Goal: Contribute content: Contribute content

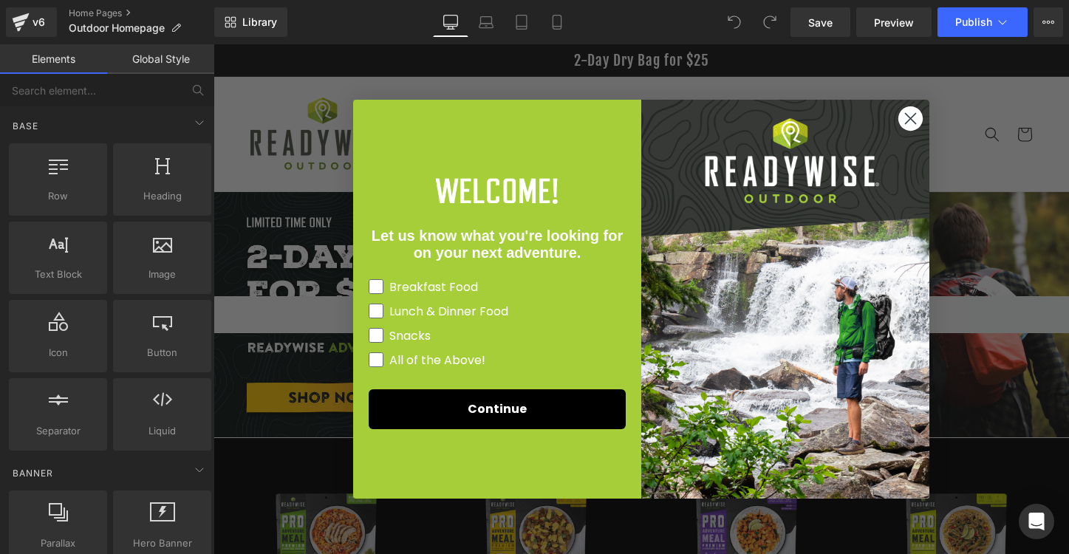
click at [911, 114] on circle "Close dialog" at bounding box center [911, 118] width 24 height 24
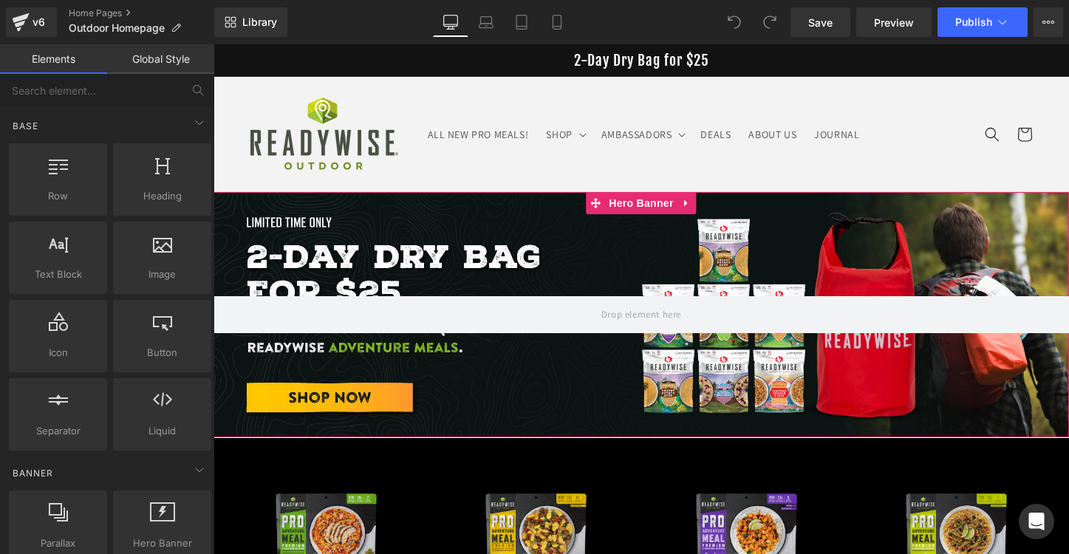
click at [405, 254] on div at bounding box center [642, 314] width 856 height 245
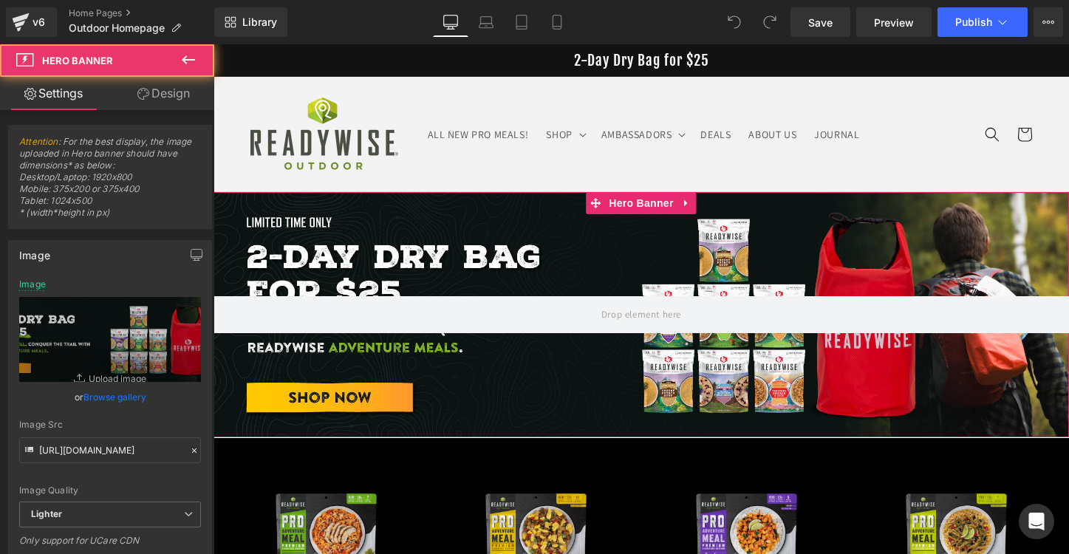
click at [101, 395] on link "Browse gallery" at bounding box center [115, 397] width 63 height 26
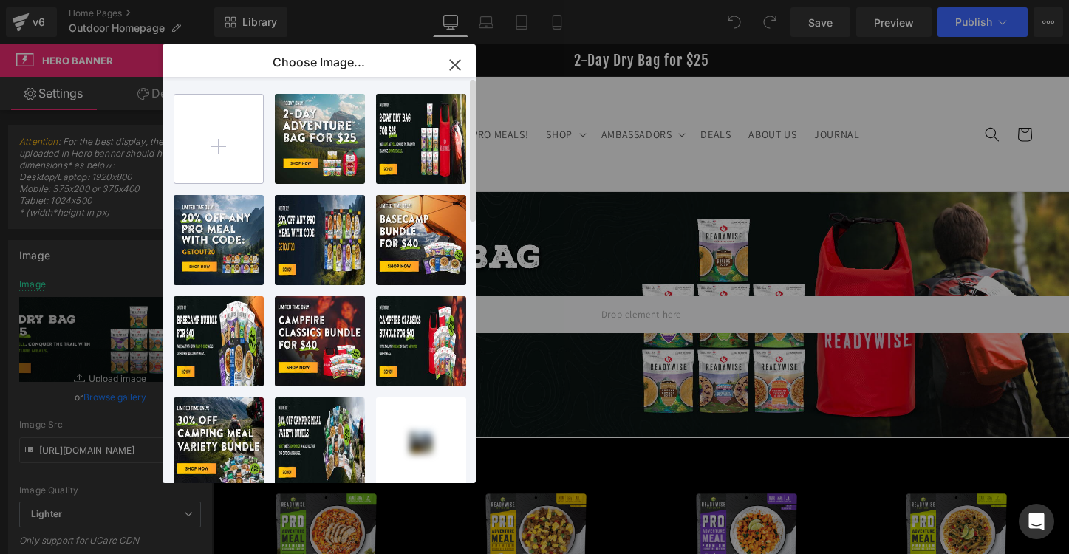
click at [231, 131] on input "file" at bounding box center [218, 139] width 89 height 89
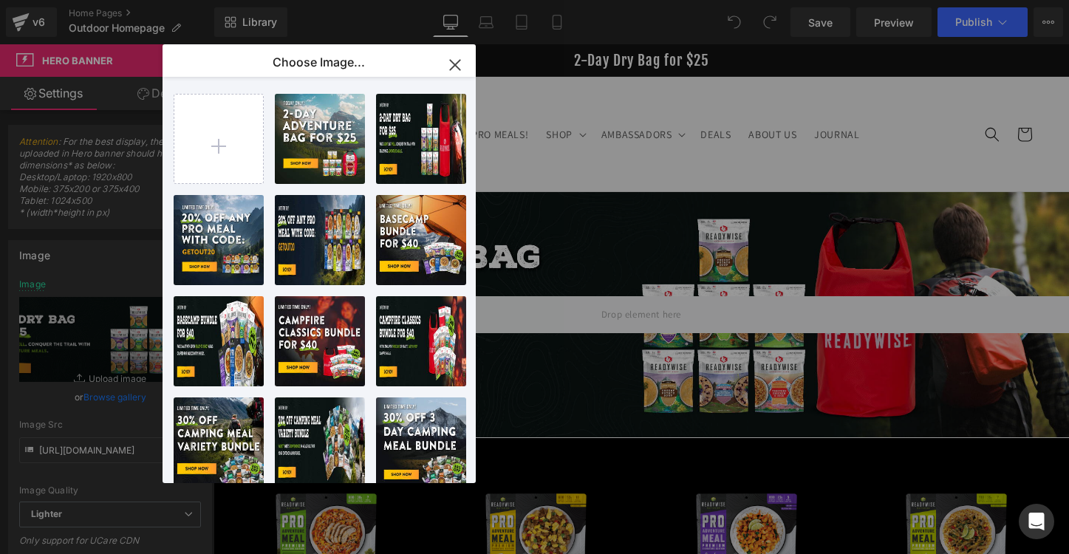
type input "C:\fakepath\25_RWO 3 Day Ultimate Hiker Camper Bundle-84 only_banner_Desktop (2…"
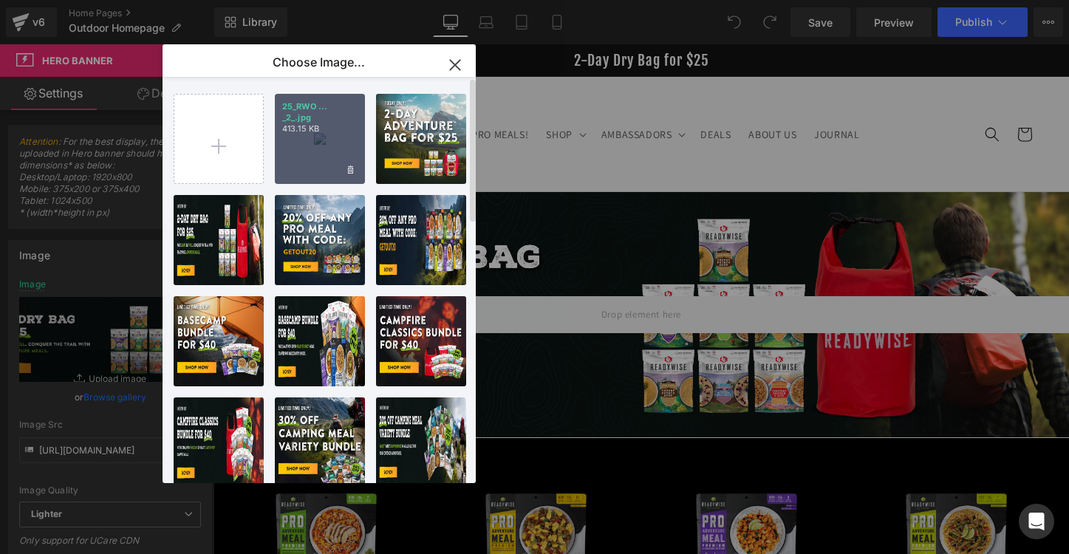
click at [314, 143] on div "25_RWO ... _2_.jpg 413.15 KB" at bounding box center [320, 139] width 90 height 90
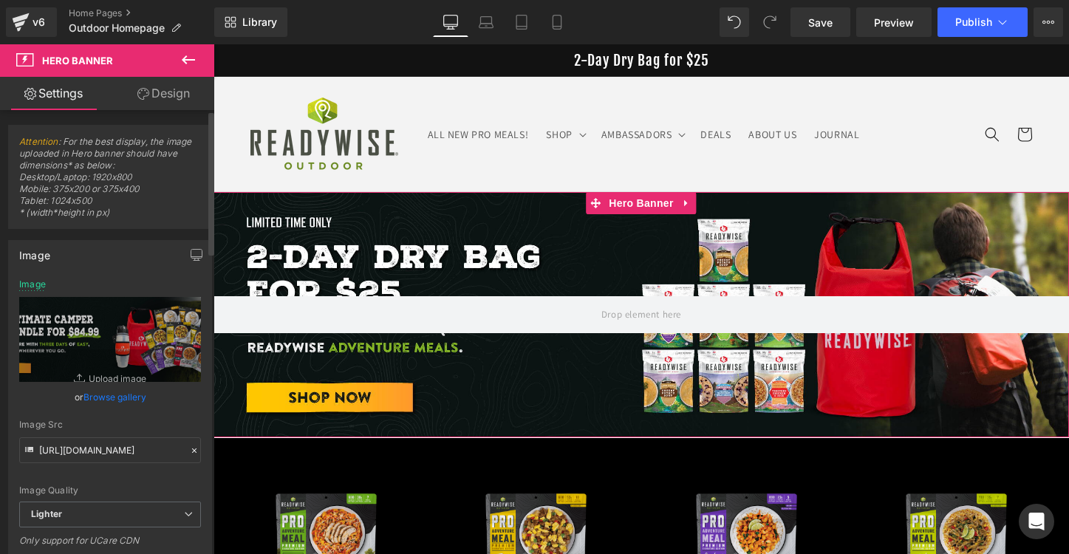
click at [126, 398] on link "Browse gallery" at bounding box center [115, 397] width 63 height 26
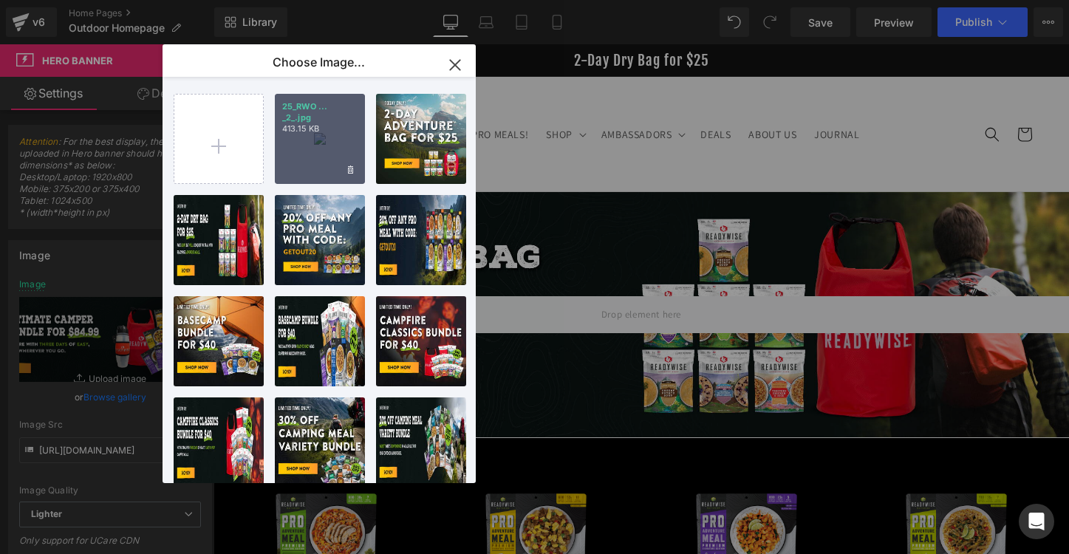
click at [308, 146] on div "25_RWO ... _2_.jpg 413.15 KB" at bounding box center [320, 139] width 90 height 90
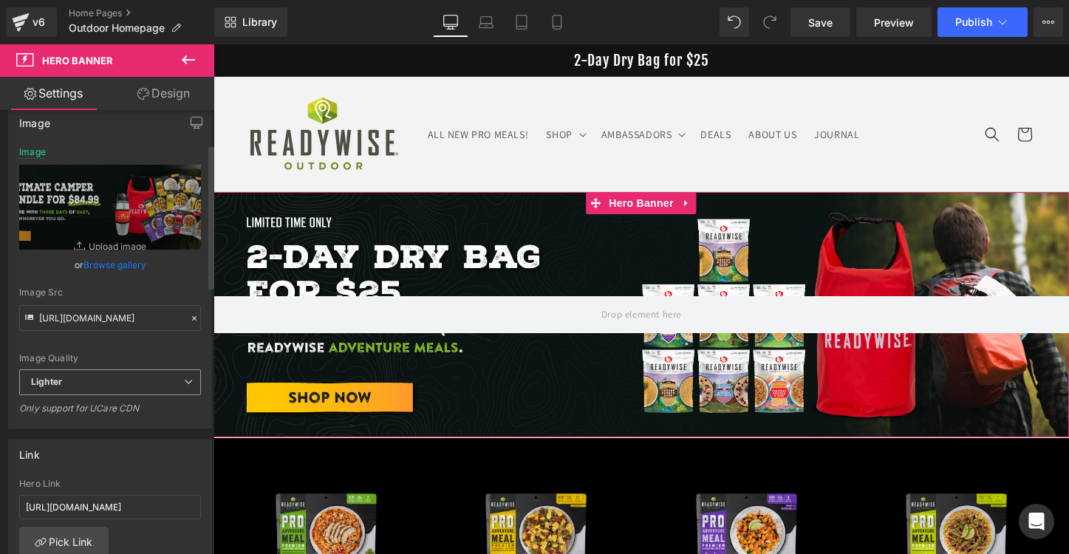
scroll to position [164, 0]
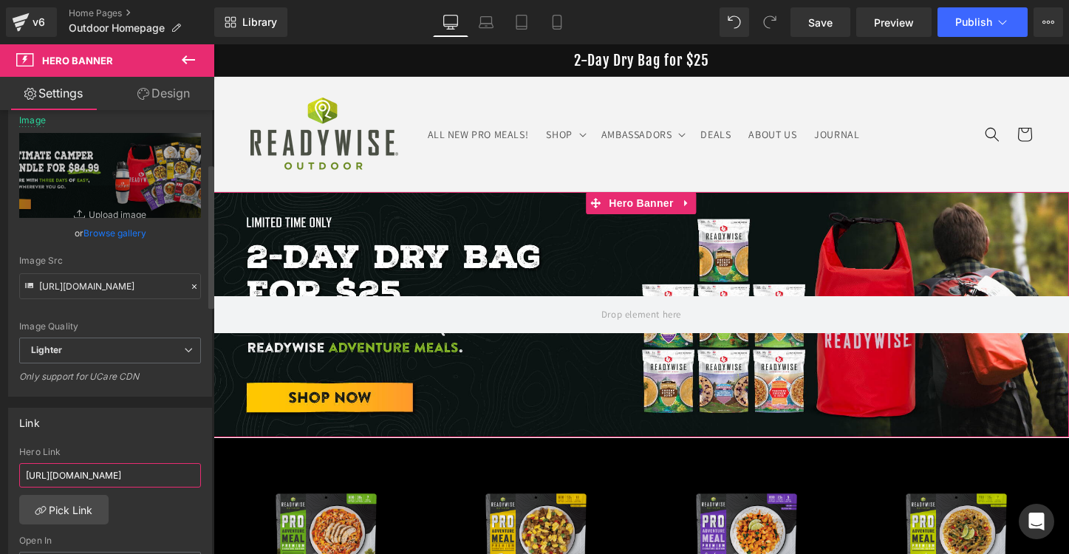
click at [101, 467] on input "[URL][DOMAIN_NAME]" at bounding box center [110, 475] width 182 height 24
paste input "3-day-ultimate-hiker-camper"
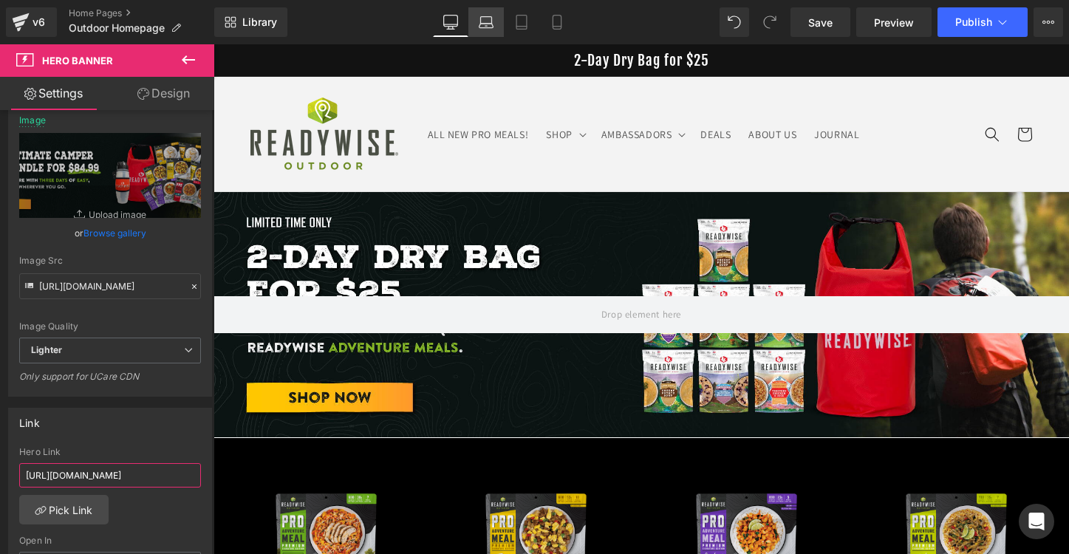
type input "[URL][DOMAIN_NAME]"
click at [486, 34] on link "Laptop" at bounding box center [486, 22] width 35 height 30
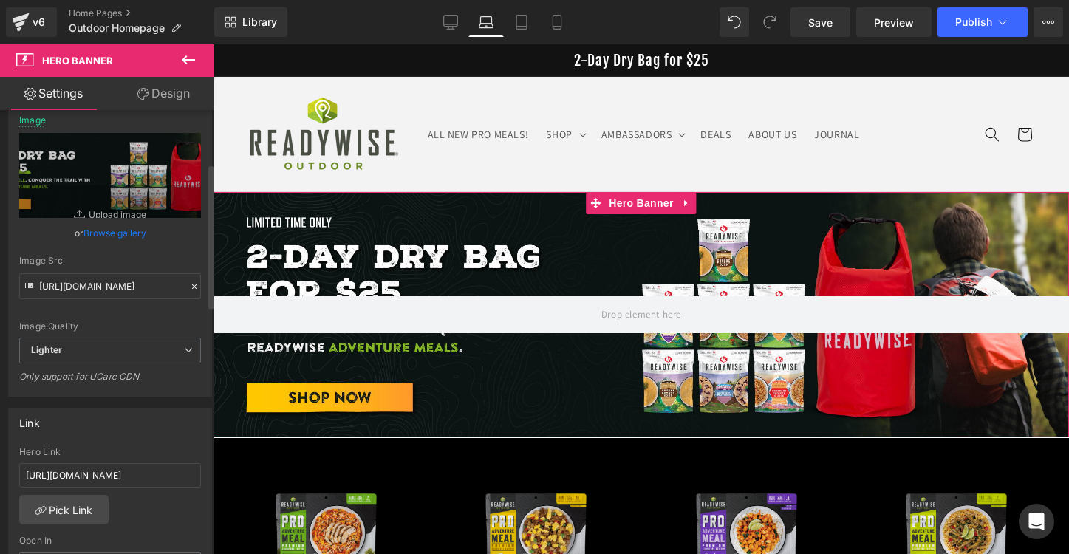
click at [118, 230] on link "Browse gallery" at bounding box center [115, 233] width 63 height 26
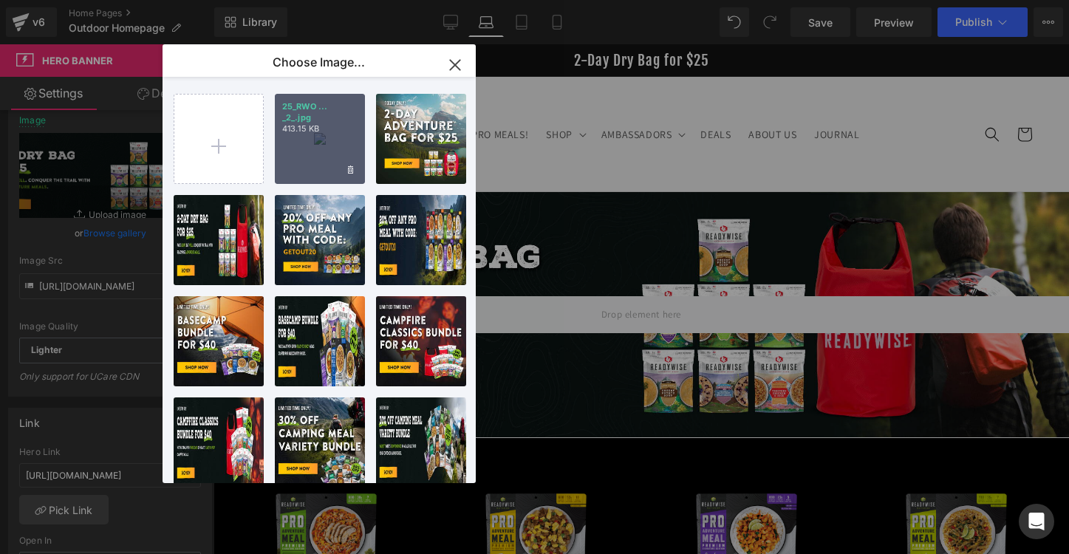
click at [307, 144] on div "25_RWO ... _2_.jpg 413.15 KB" at bounding box center [320, 139] width 90 height 90
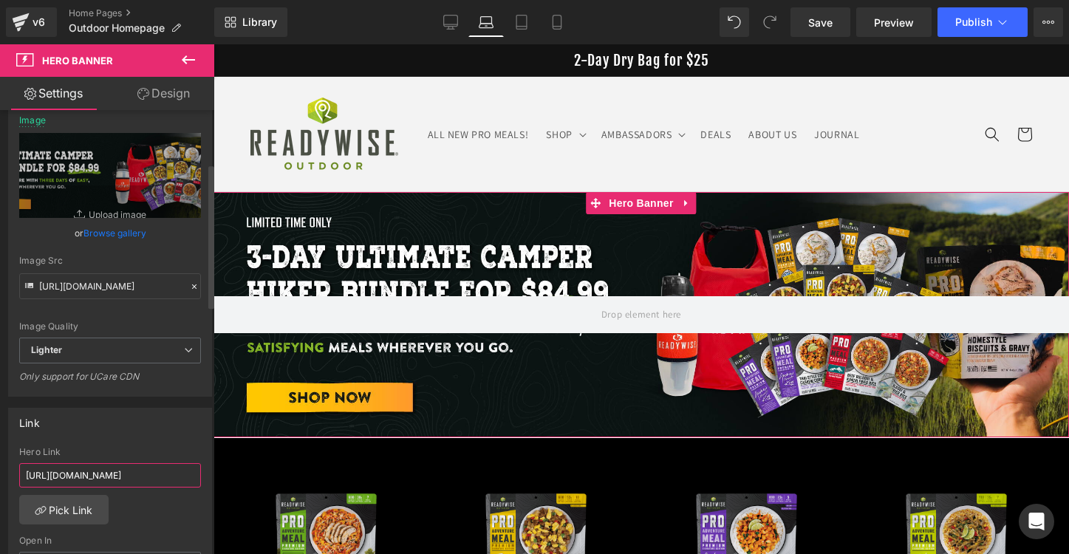
click at [120, 478] on input "[URL][DOMAIN_NAME]" at bounding box center [110, 475] width 182 height 24
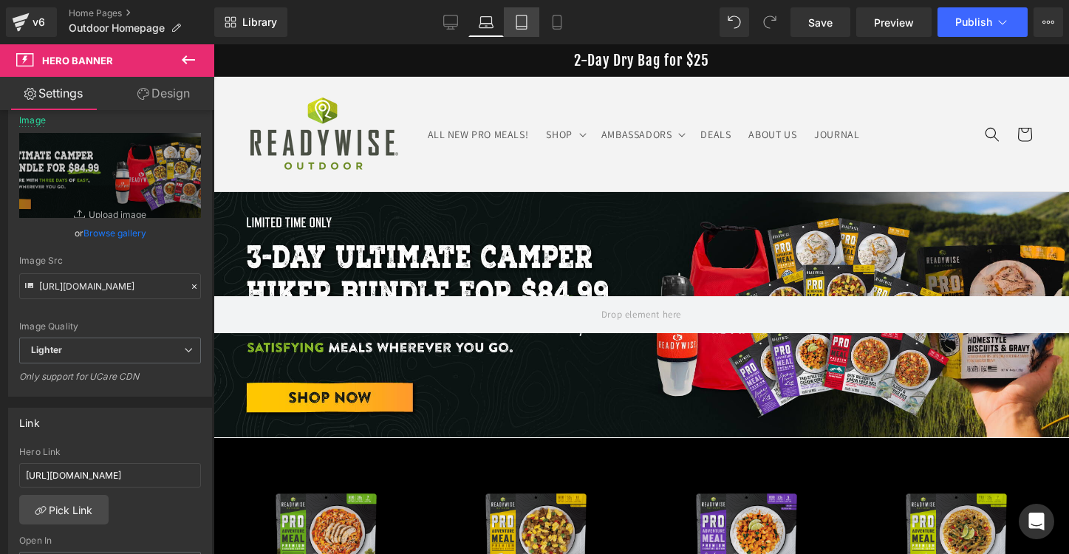
click at [528, 21] on icon at bounding box center [521, 22] width 15 height 15
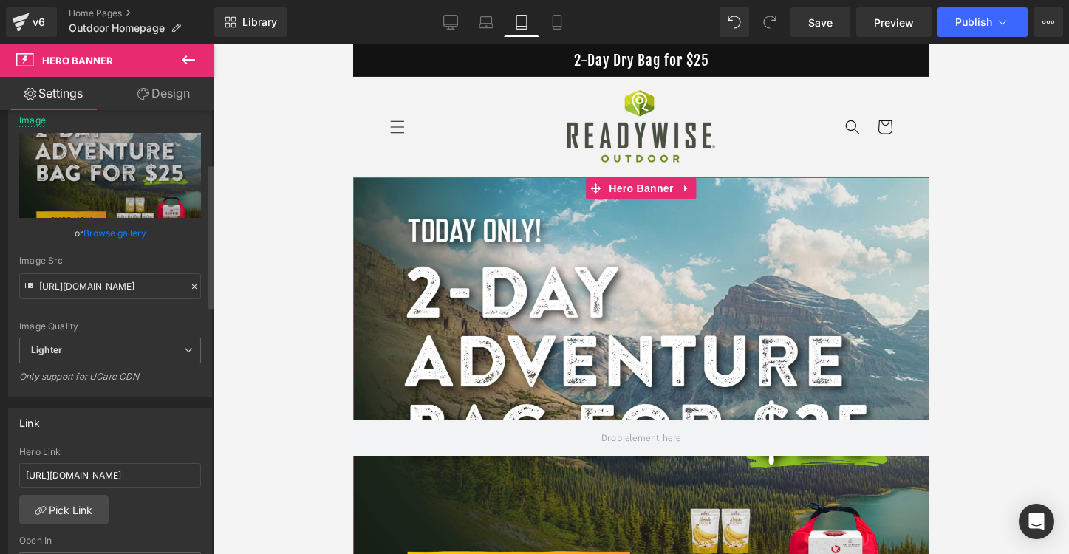
click at [132, 231] on link "Browse gallery" at bounding box center [115, 233] width 63 height 26
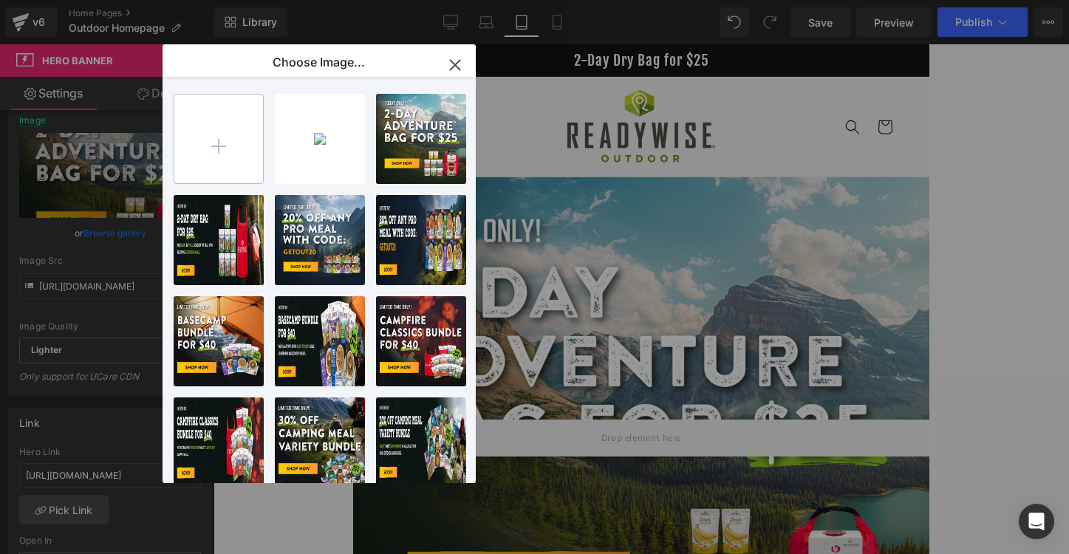
click at [244, 142] on input "file" at bounding box center [218, 139] width 89 height 89
type input "C:\fakepath\25_RWO 3 Day Ultimate Hiker Camper Bundle-84 only_banner_Mobile (1)…"
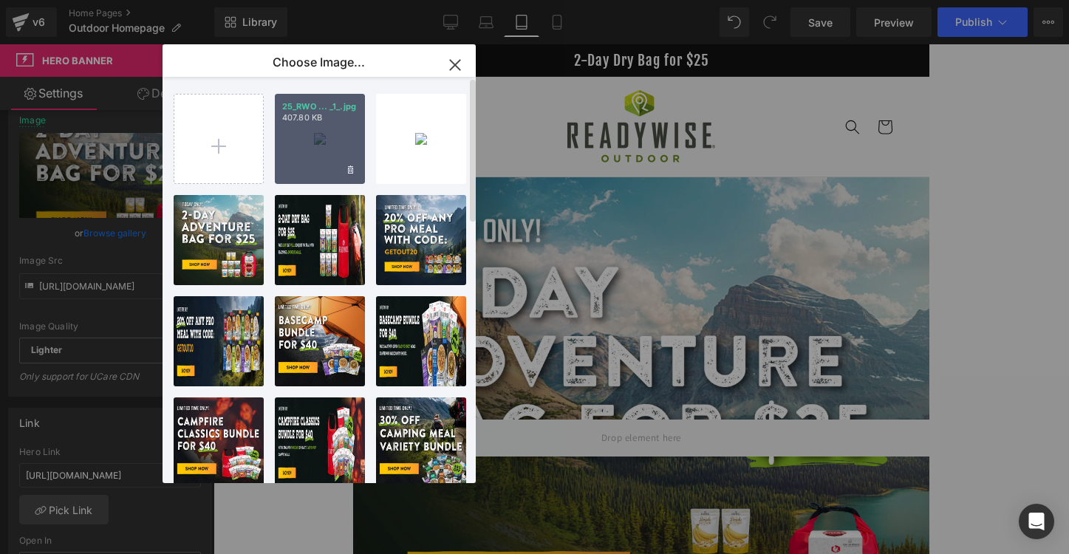
click at [326, 152] on div "25_RWO ... _1_.jpg 407.80 KB" at bounding box center [320, 139] width 90 height 90
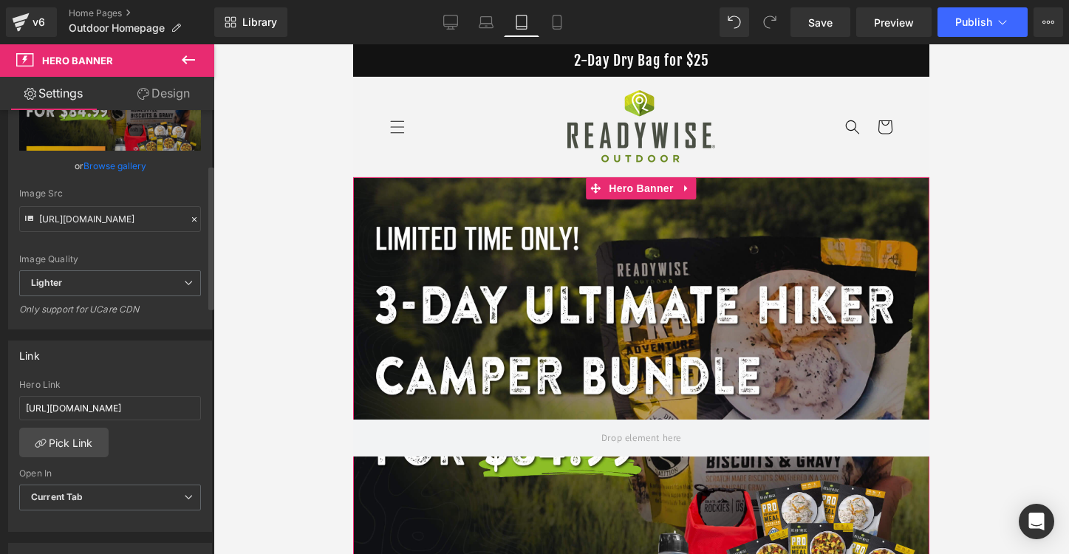
scroll to position [248, 0]
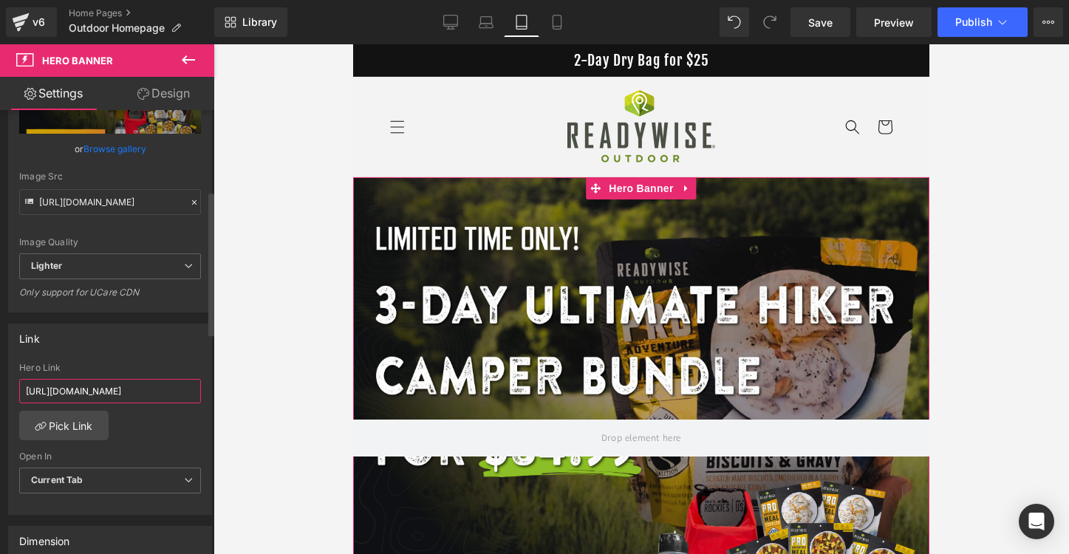
click at [132, 395] on input "[URL][DOMAIN_NAME]" at bounding box center [110, 391] width 182 height 24
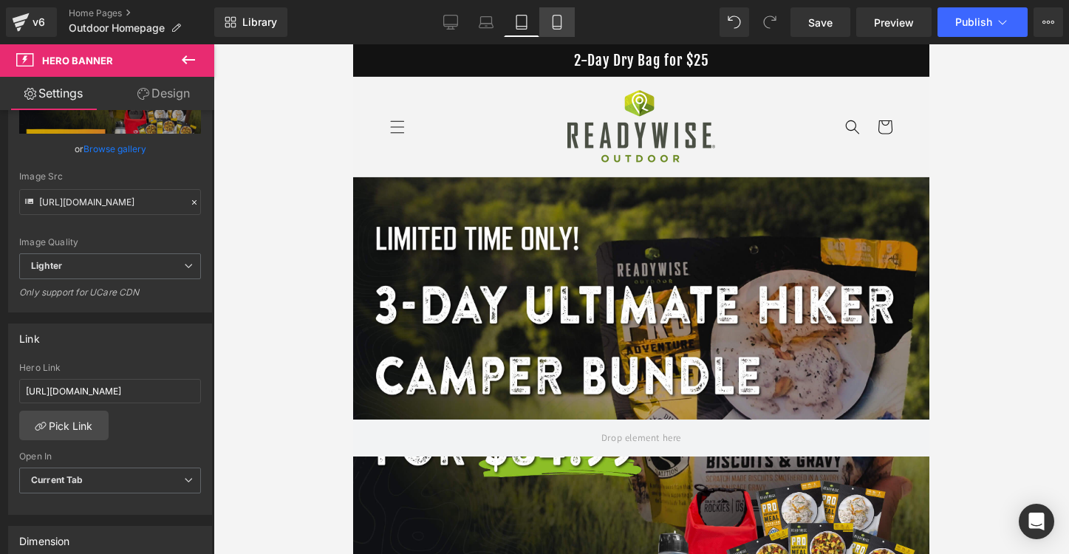
scroll to position [0, 0]
click at [559, 30] on link "Mobile" at bounding box center [557, 22] width 35 height 30
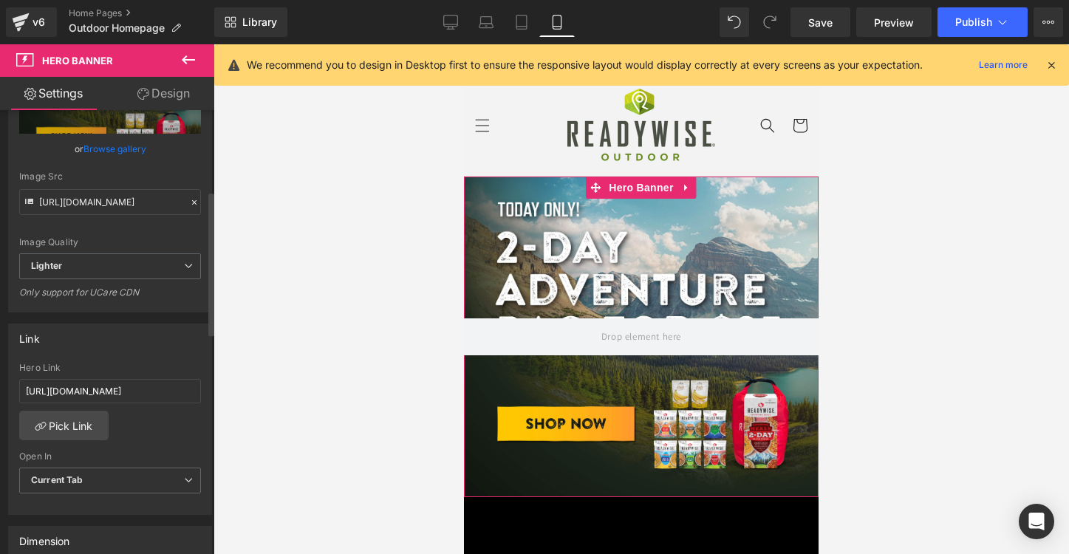
click at [126, 151] on link "Browse gallery" at bounding box center [115, 149] width 63 height 26
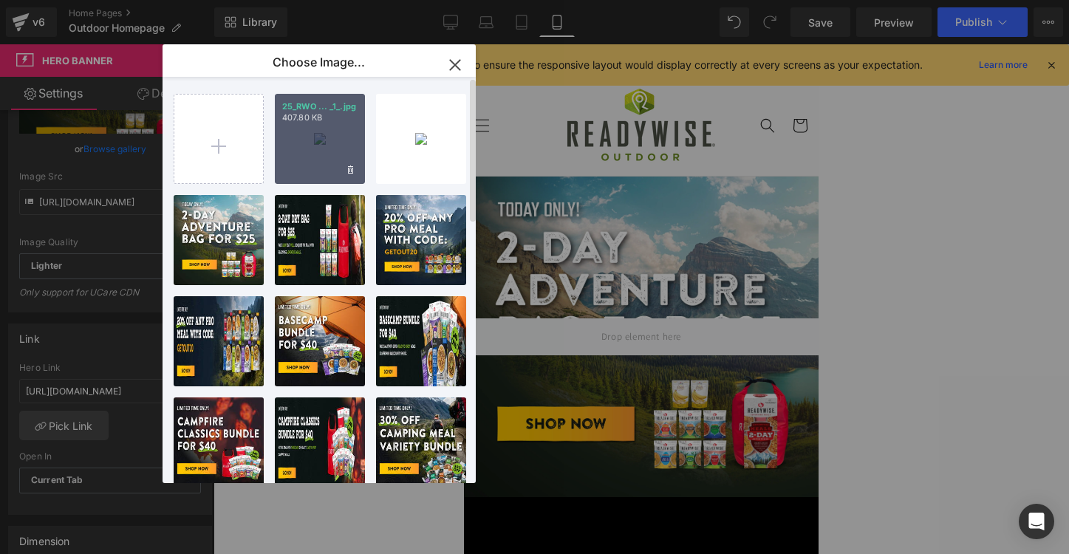
click at [319, 143] on div "25_RWO ... _1_.jpg 407.80 KB" at bounding box center [320, 139] width 90 height 90
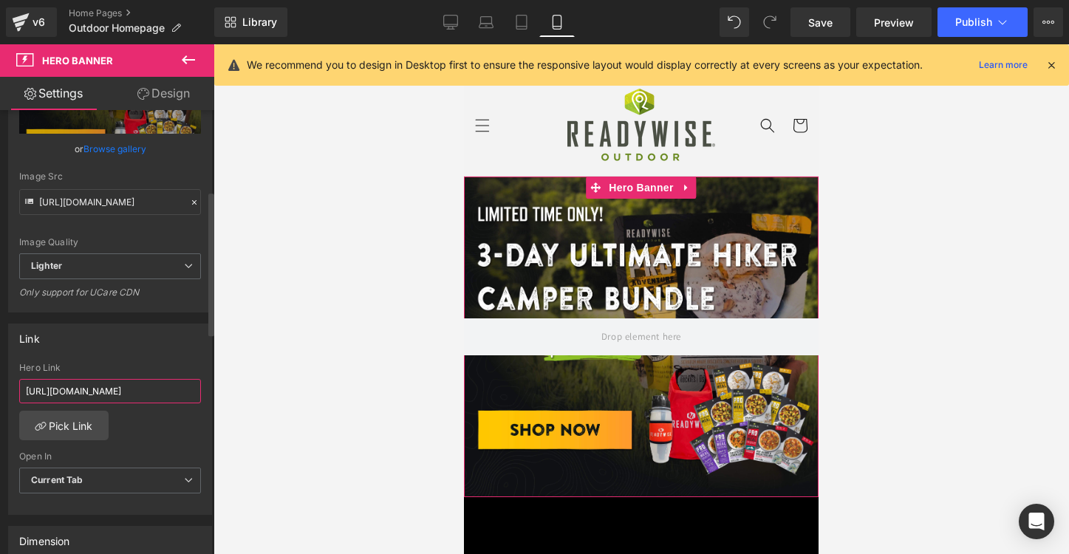
click at [155, 392] on input "[URL][DOMAIN_NAME]" at bounding box center [110, 391] width 182 height 24
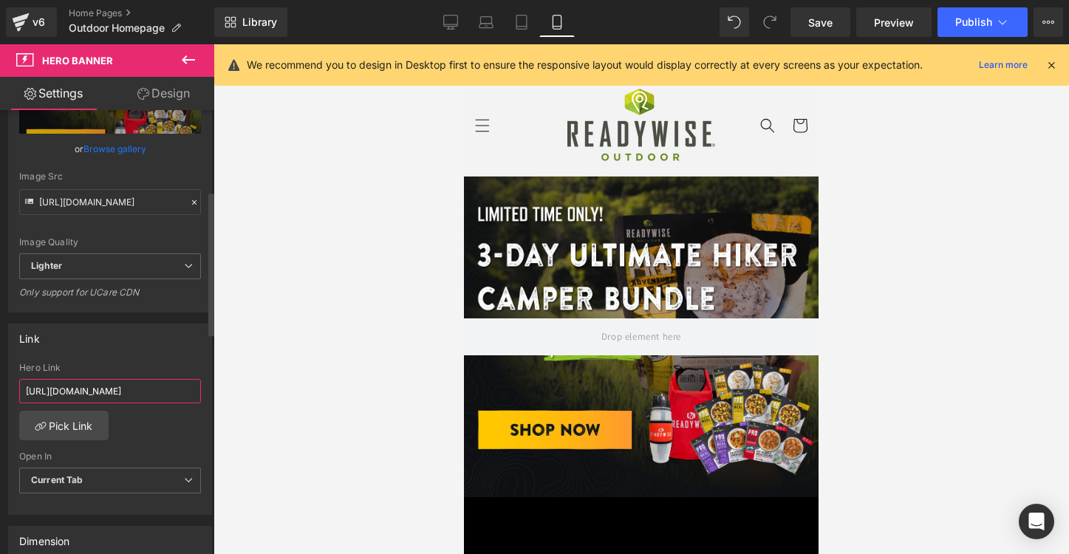
scroll to position [0, 163]
click at [959, 28] on button "Publish" at bounding box center [983, 22] width 90 height 30
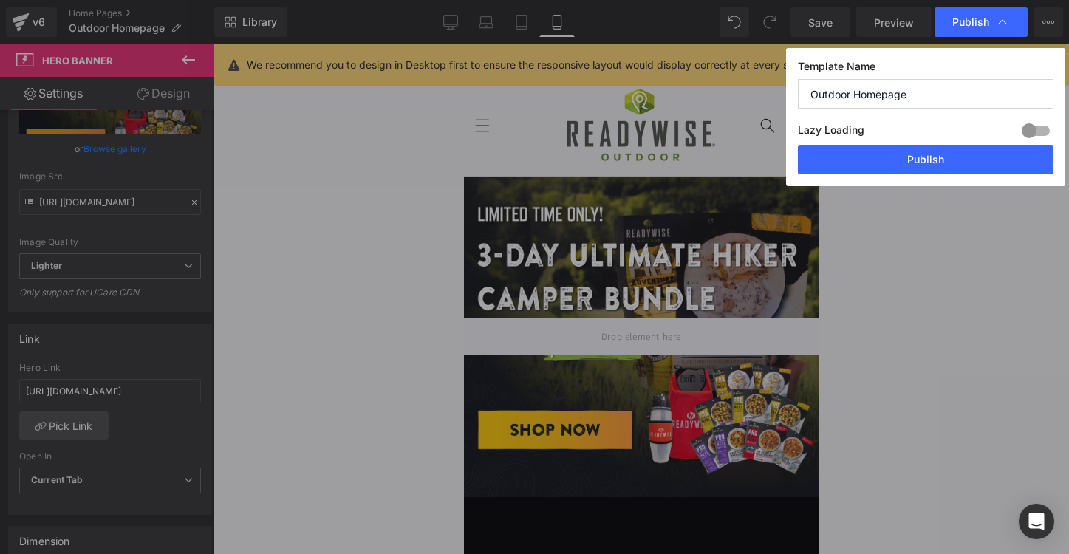
scroll to position [0, 0]
click at [921, 156] on button "Publish" at bounding box center [926, 160] width 256 height 30
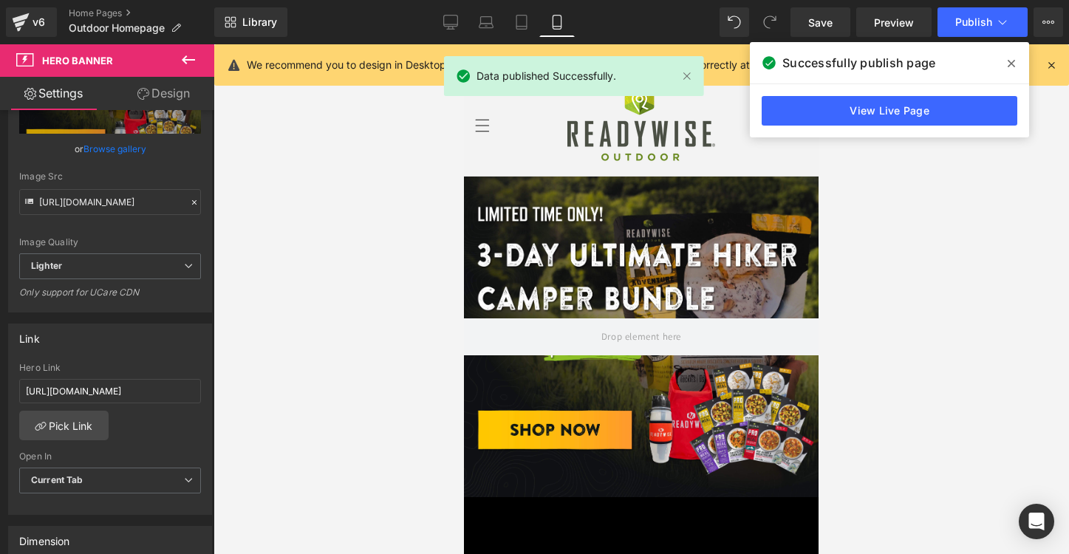
click at [1012, 63] on icon at bounding box center [1011, 63] width 7 height 7
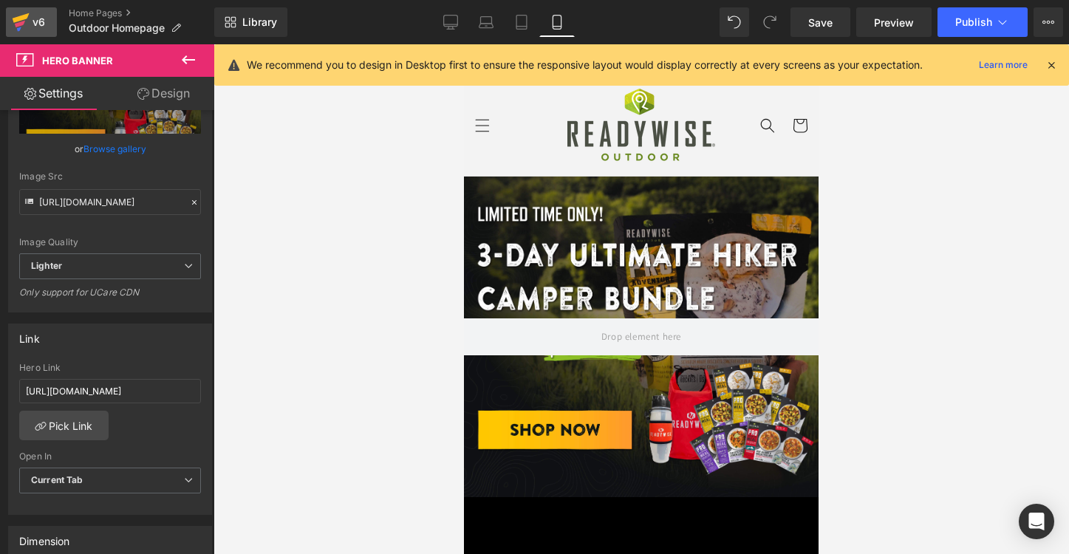
click at [18, 17] on icon at bounding box center [21, 18] width 17 height 10
